Goal: Find specific page/section: Find specific page/section

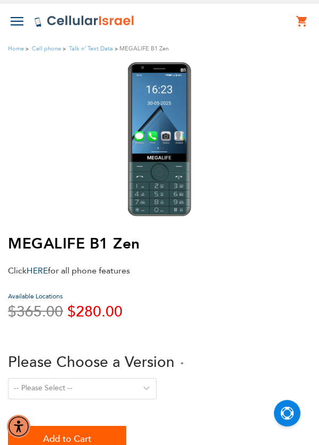
click at [242, 79] on div at bounding box center [159, 139] width 303 height 154
click at [264, 132] on div at bounding box center [159, 139] width 303 height 154
click at [260, 123] on div at bounding box center [159, 139] width 303 height 154
click at [21, 24] on img at bounding box center [17, 21] width 13 height 8
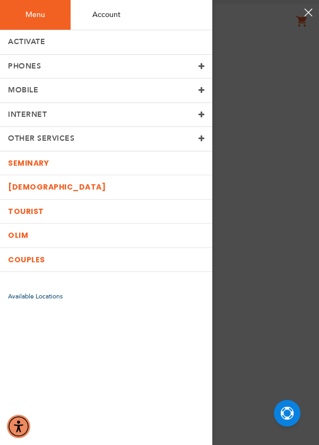
click at [202, 64] on span at bounding box center [202, 66] width 6 height 7
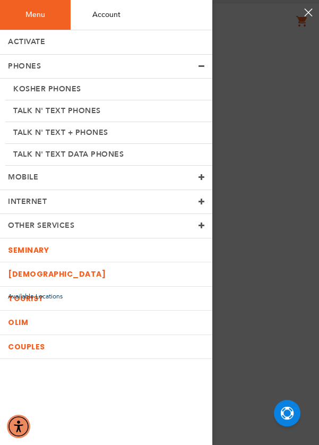
click at [132, 156] on link "Talk n' Text Data Phones" at bounding box center [108, 155] width 207 height 22
